Goal: Transaction & Acquisition: Purchase product/service

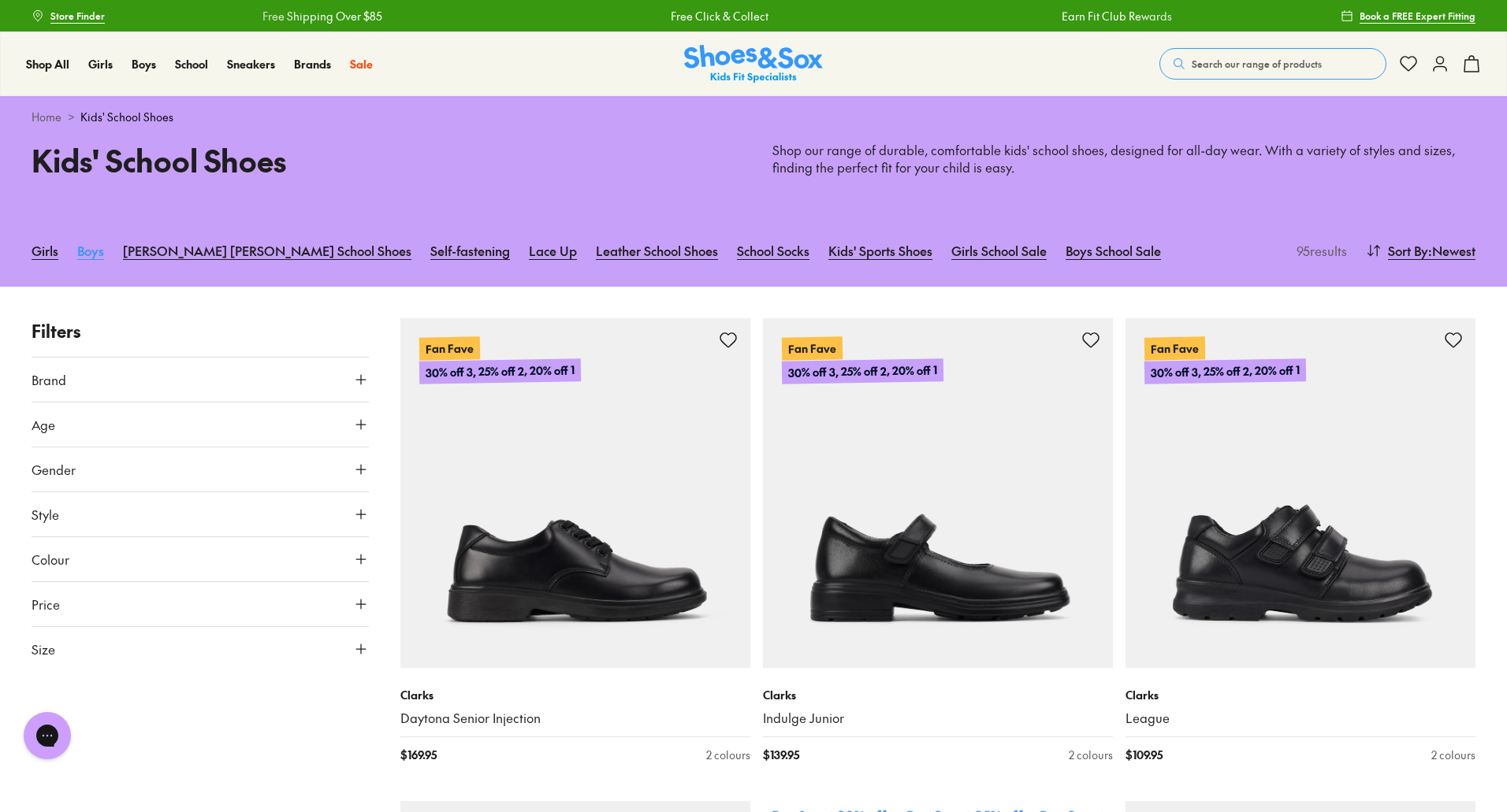
click at [98, 247] on link "Boys" at bounding box center [90, 250] width 27 height 35
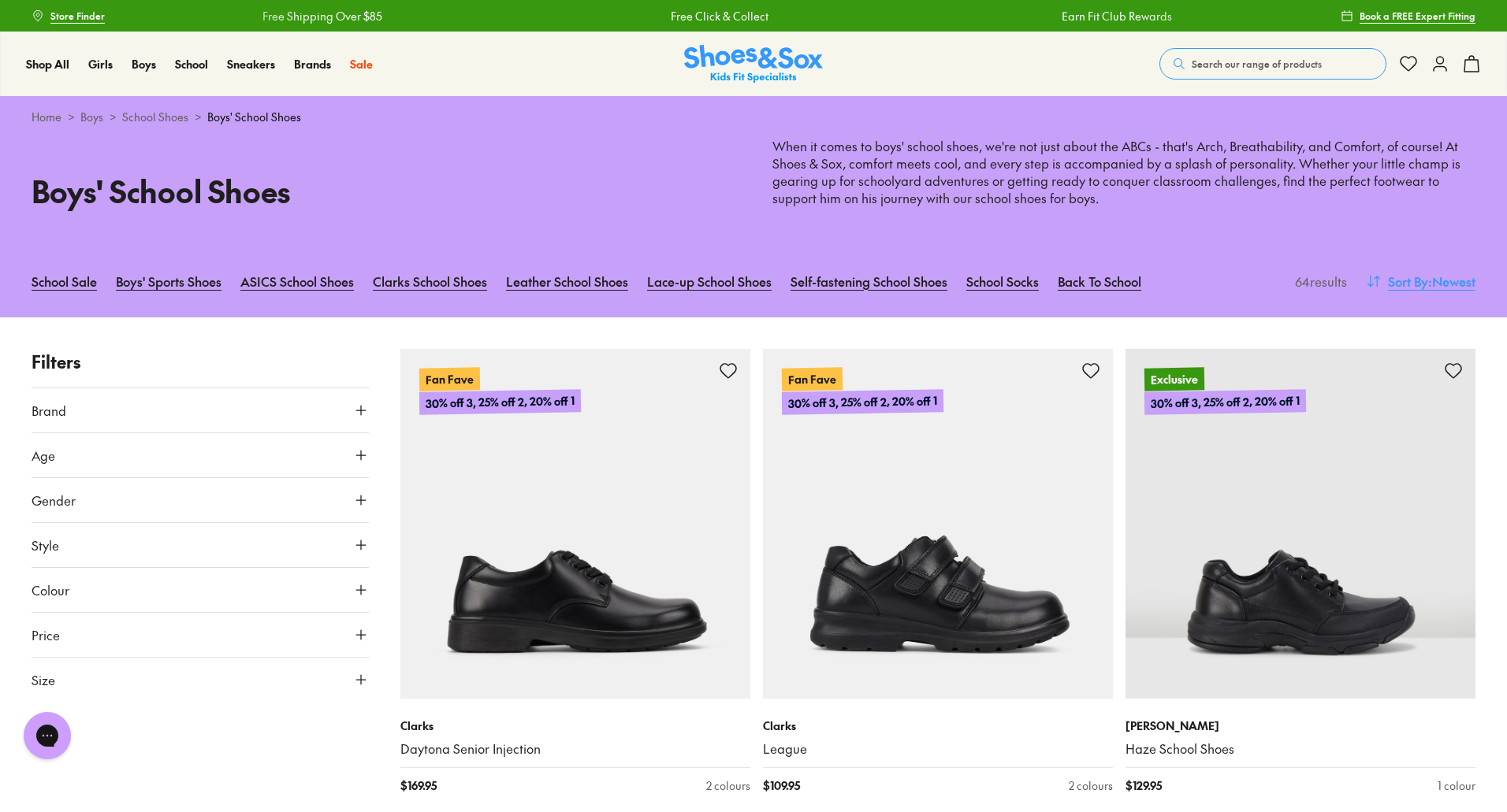
click at [1413, 282] on span "Sort By" at bounding box center [1408, 281] width 40 height 19
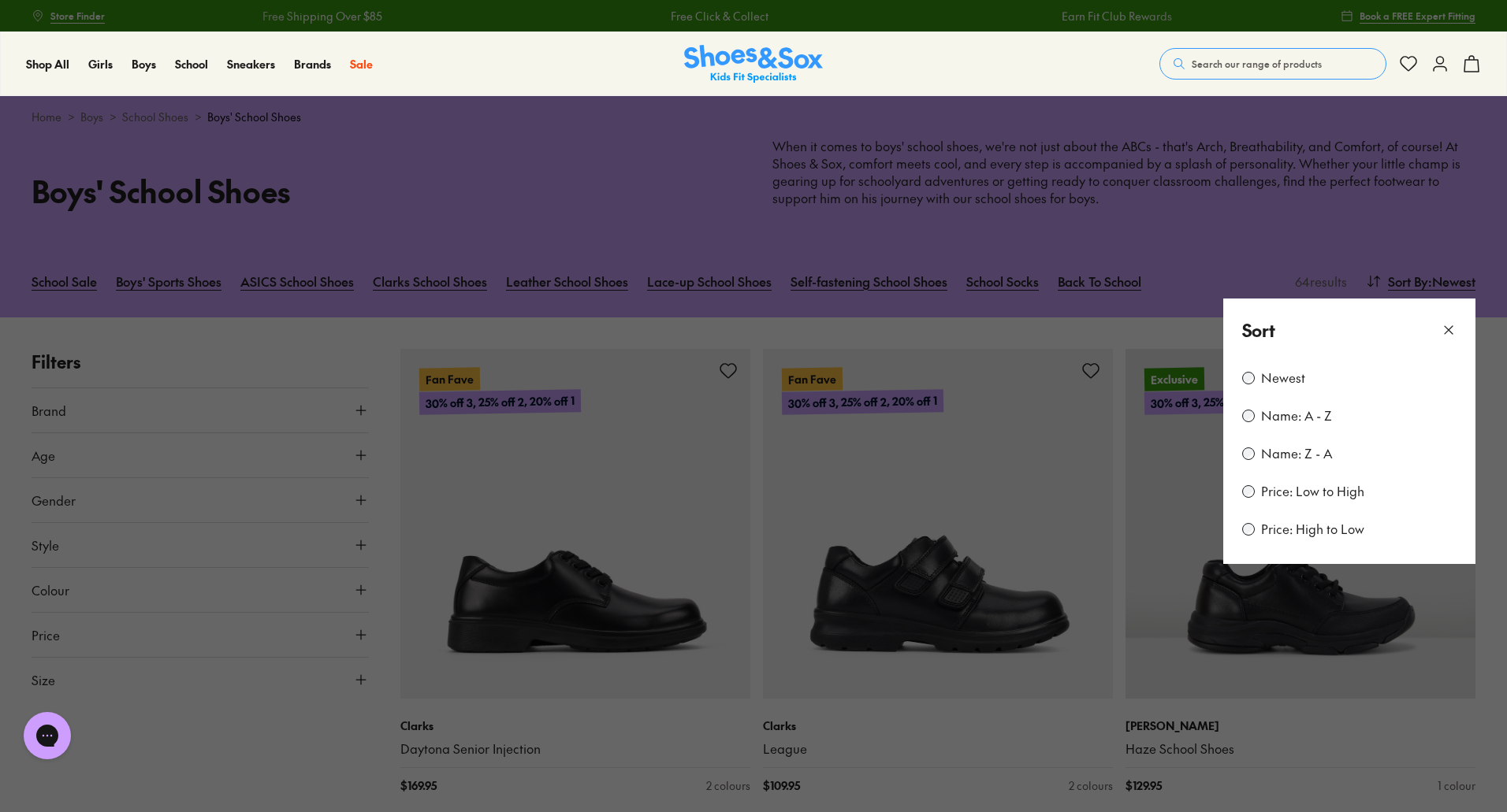
click at [1286, 496] on label "Price: Low to High" at bounding box center [1312, 490] width 103 height 17
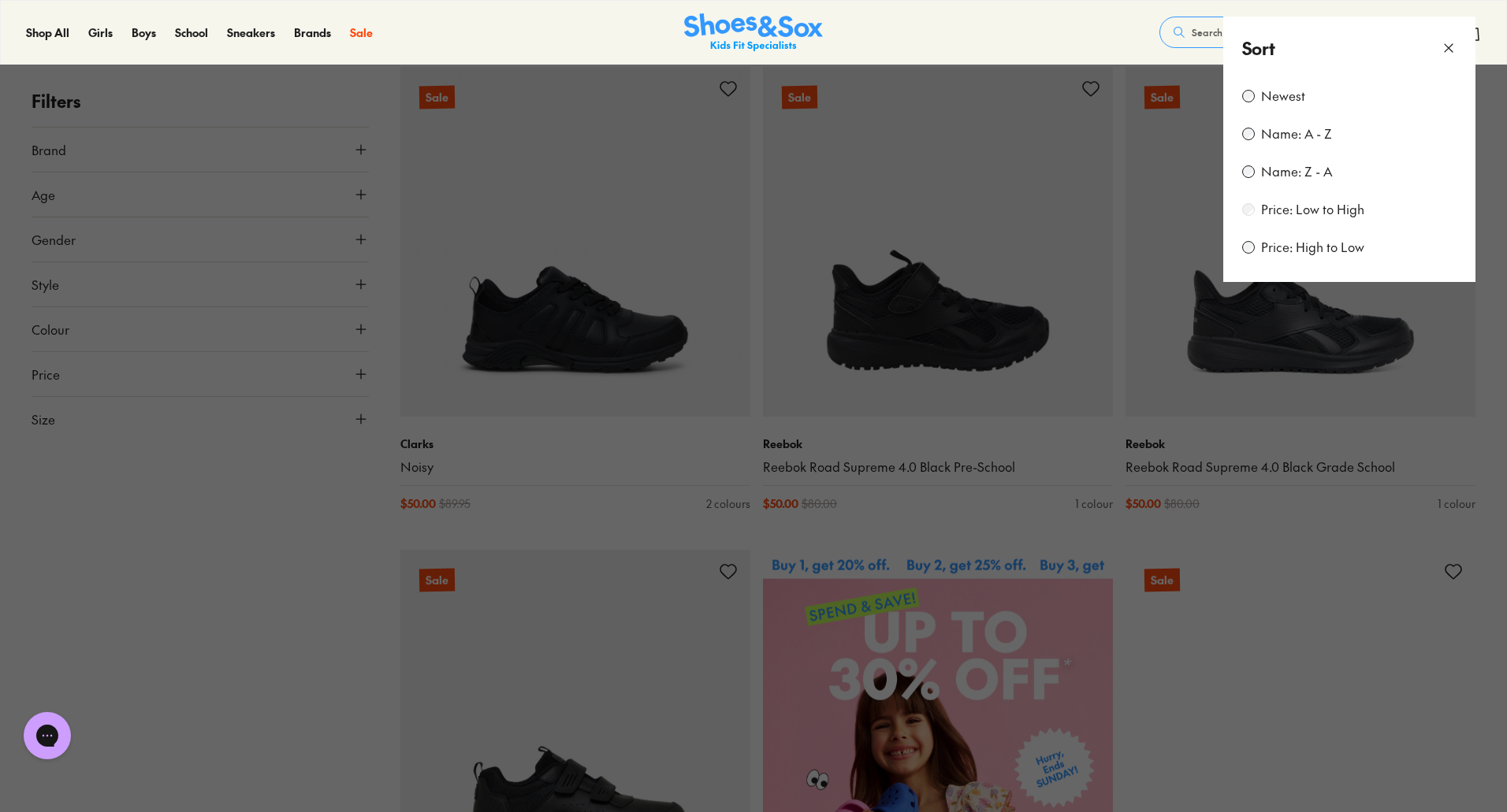
scroll to position [81, 0]
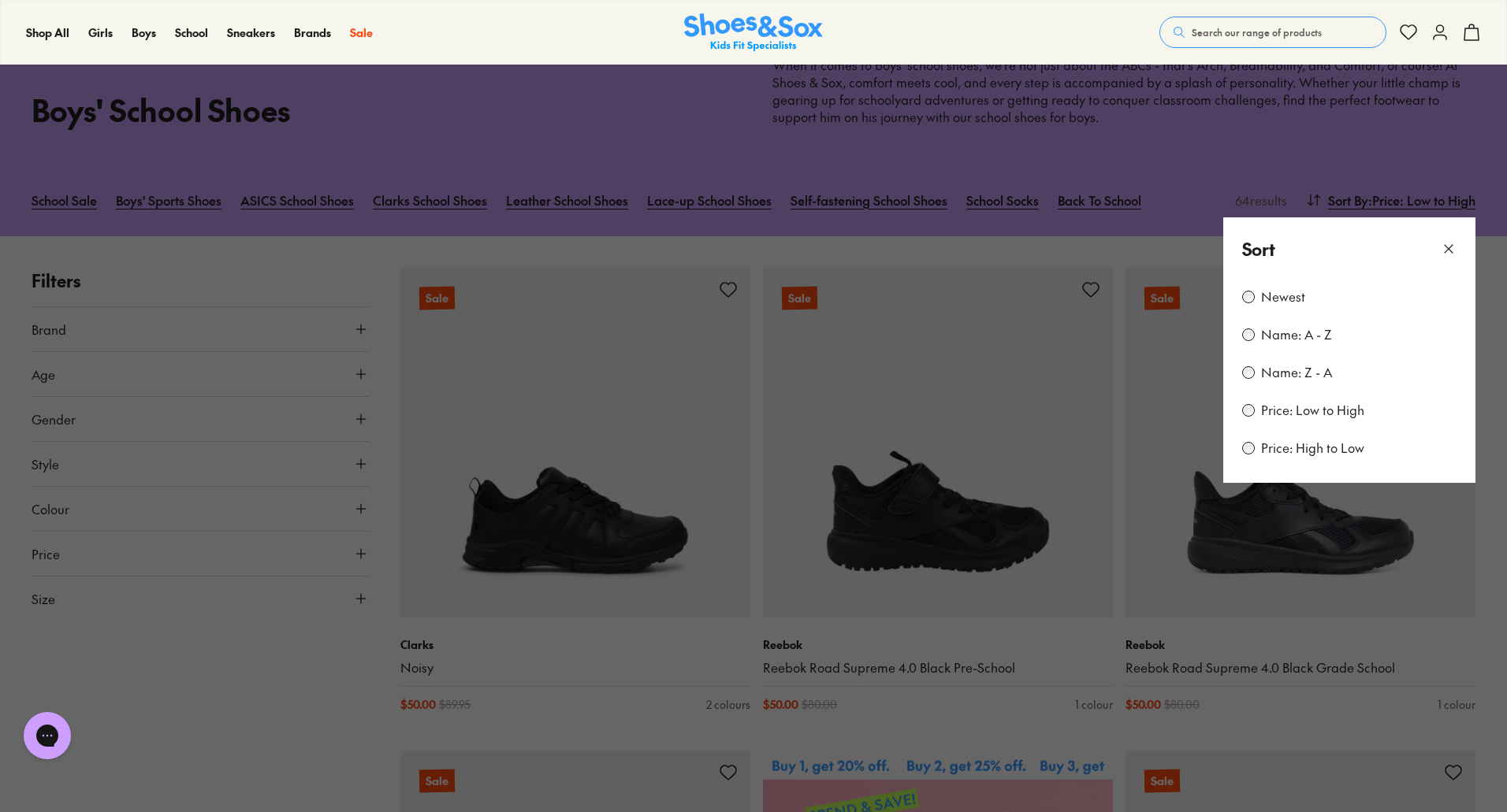
click at [288, 747] on button at bounding box center [754, 406] width 1507 height 812
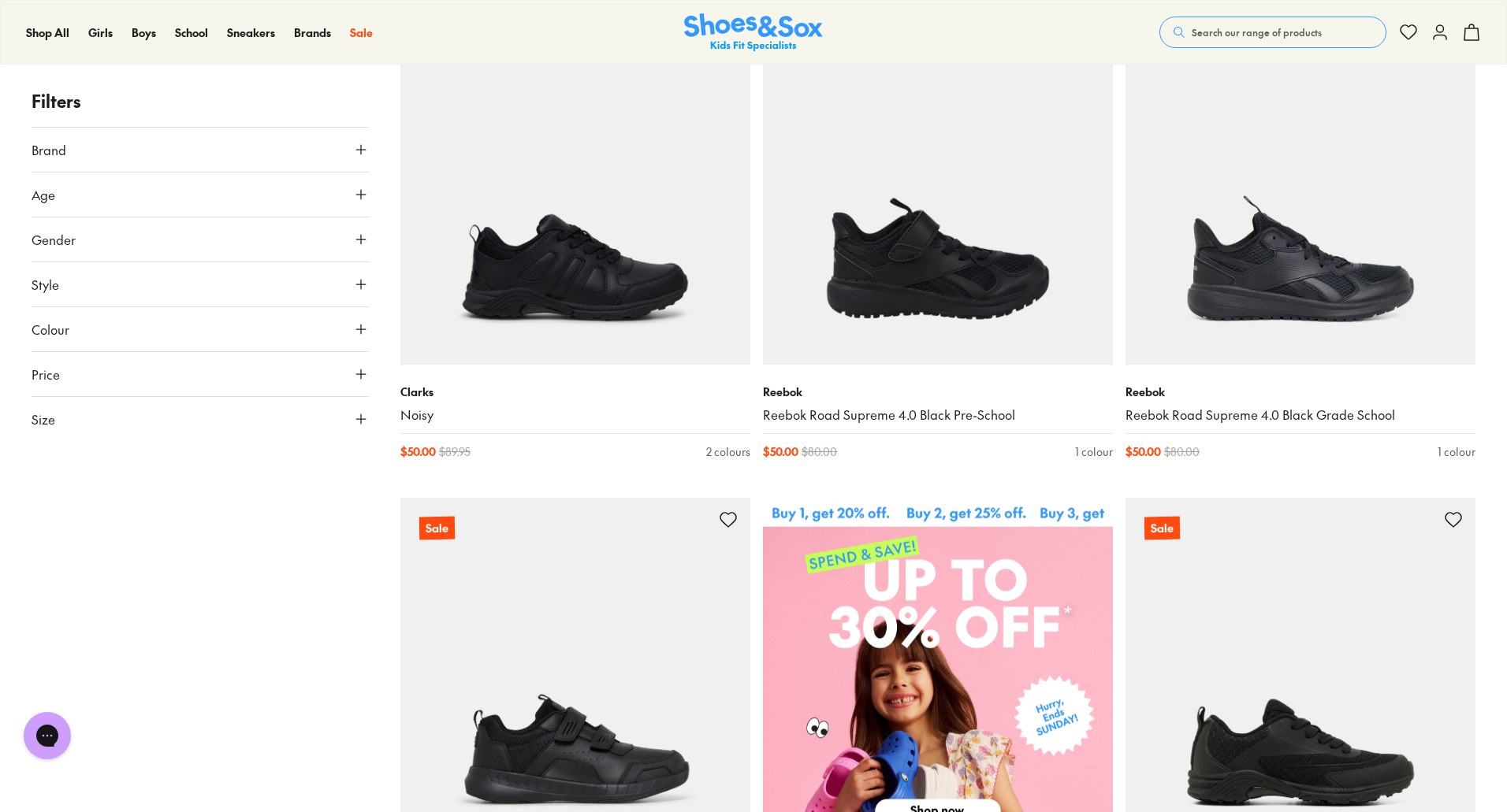
scroll to position [239, 0]
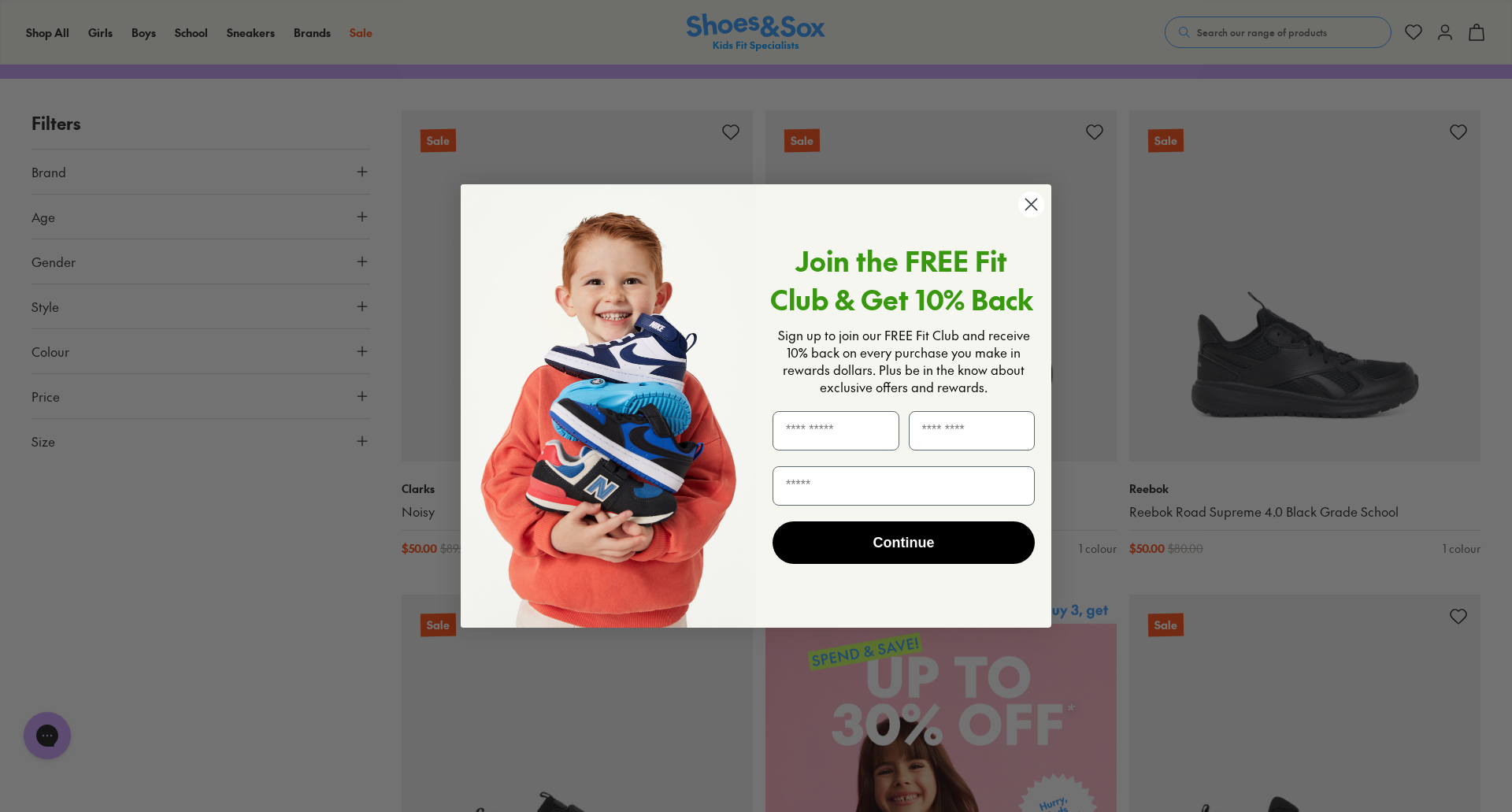
click at [1026, 207] on circle "Close dialog" at bounding box center [1032, 205] width 26 height 26
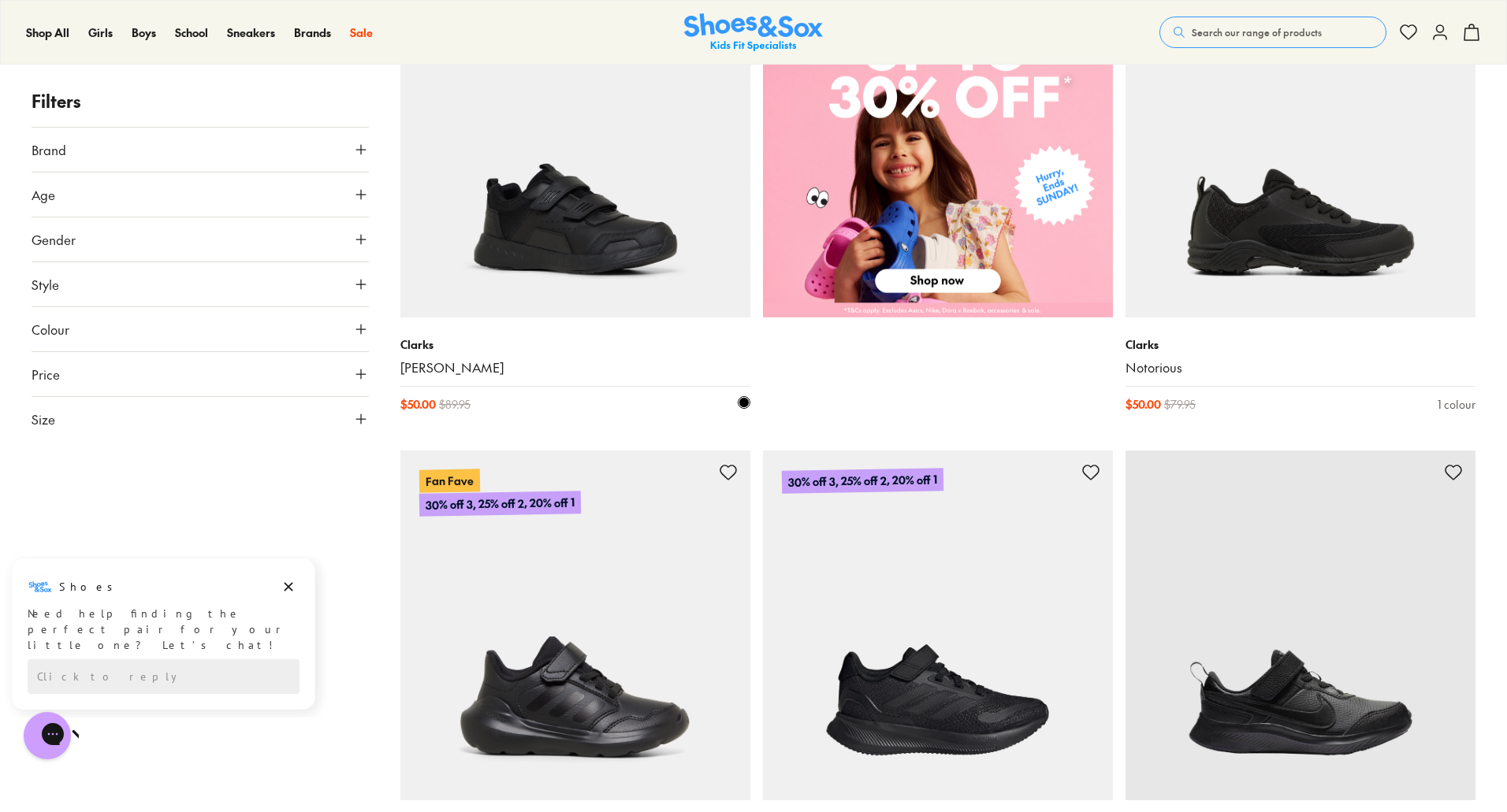
scroll to position [869, 0]
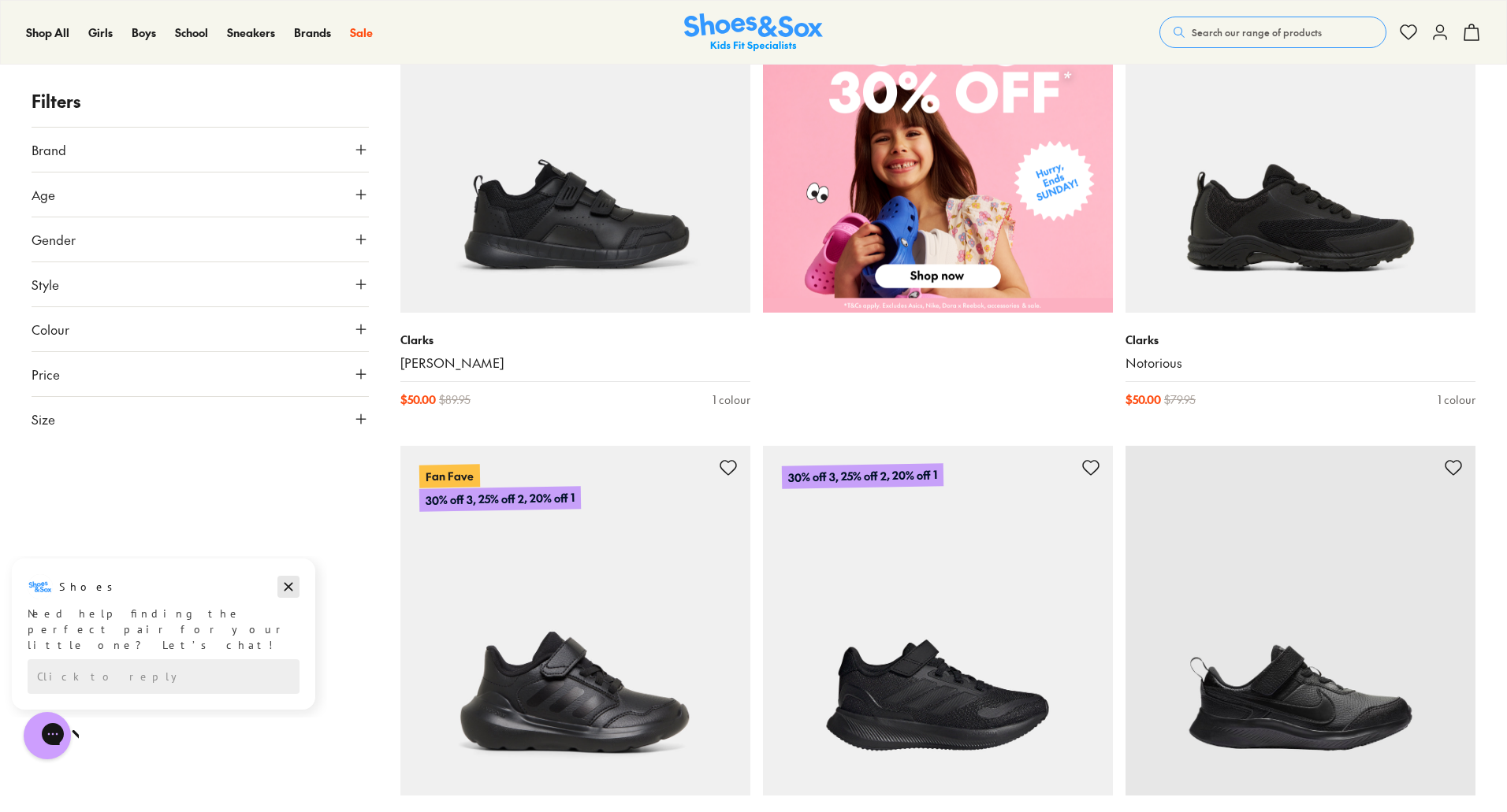
click at [293, 583] on icon "Dismiss campaign" at bounding box center [289, 586] width 16 height 19
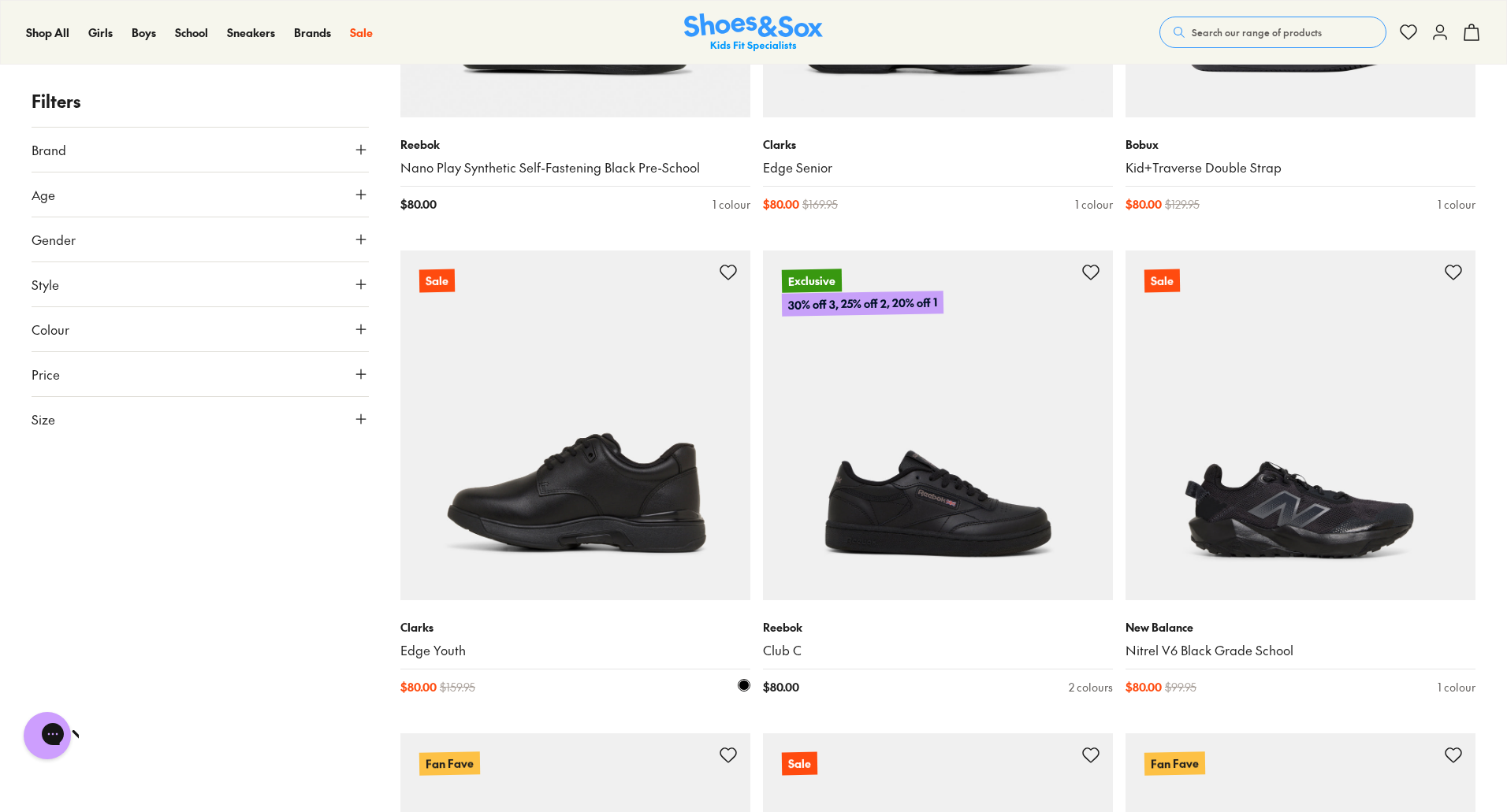
scroll to position [2995, 0]
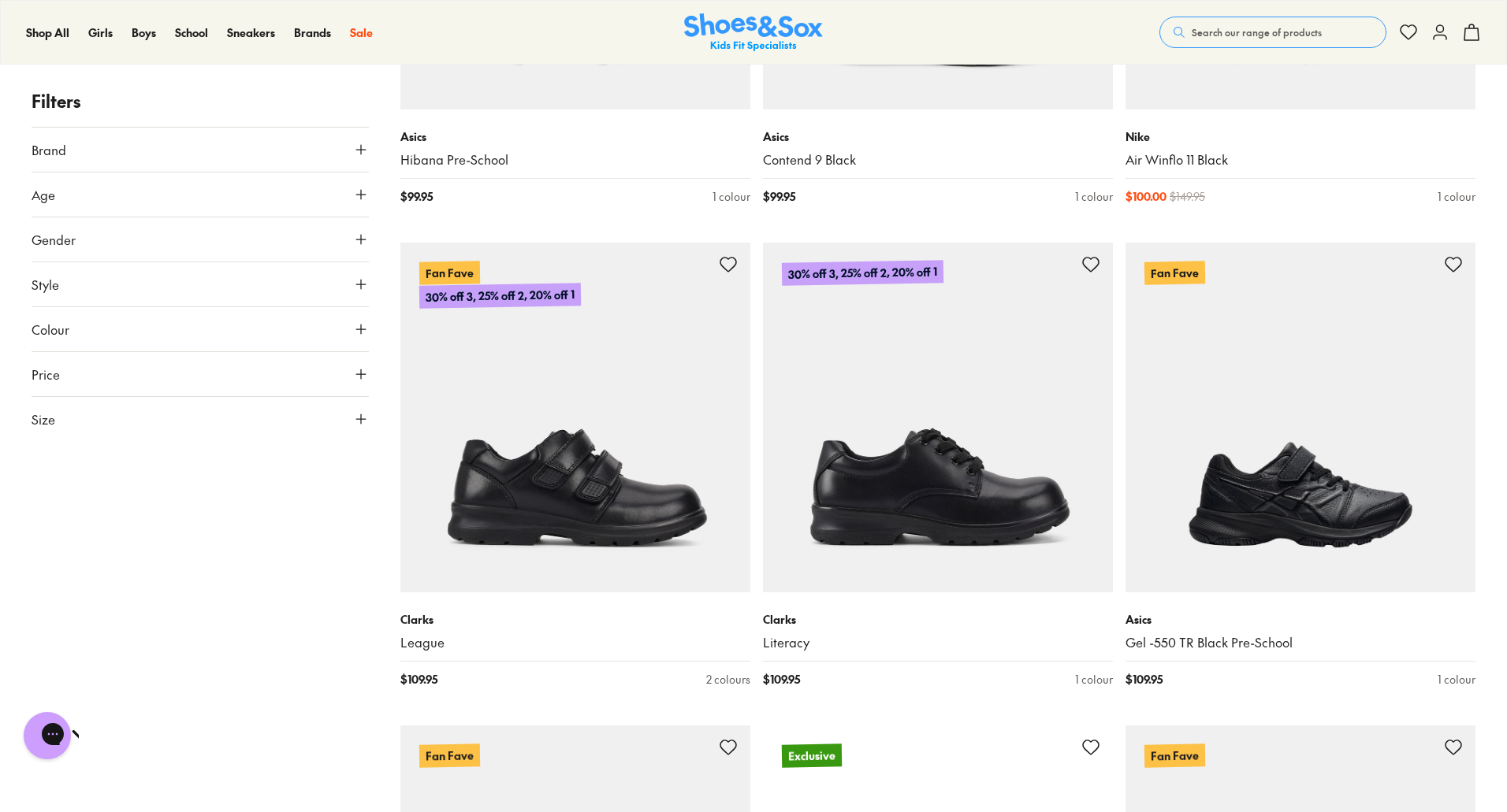
scroll to position [5280, 0]
